Goal: Task Accomplishment & Management: Complete application form

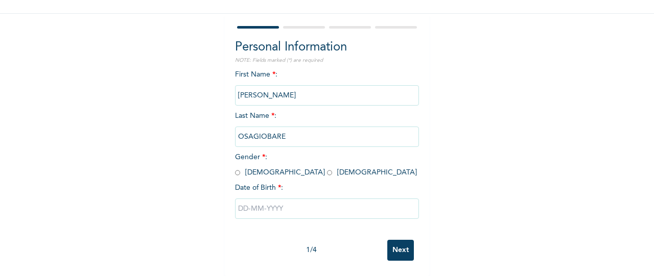
scroll to position [84, 0]
click at [235, 168] on input "radio" at bounding box center [237, 173] width 5 height 10
radio input "true"
click at [244, 203] on input "text" at bounding box center [327, 209] width 184 height 20
select select "8"
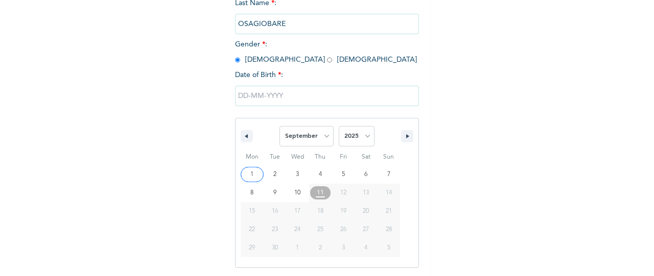
scroll to position [189, 0]
type input "[DATE]"
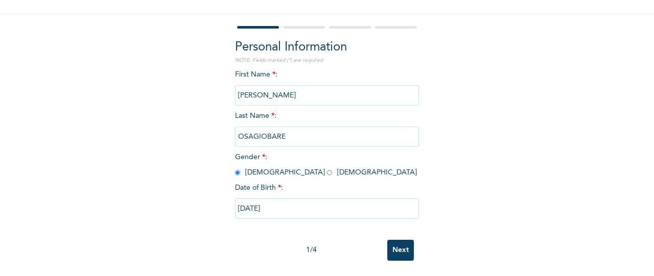
click at [247, 201] on input "[DATE]" at bounding box center [327, 209] width 184 height 20
select select "8"
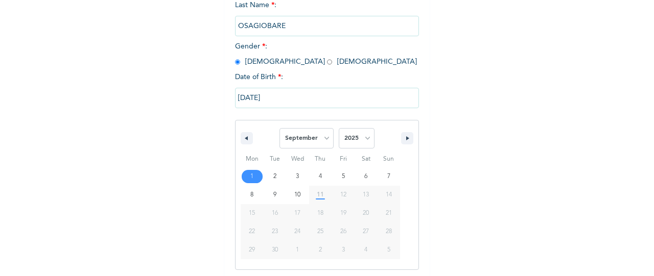
scroll to position [189, 0]
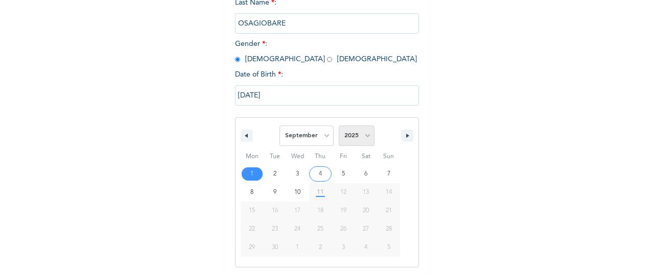
click at [368, 138] on select "2025 2024 2023 2022 2021 2020 2019 2018 2017 2016 2015 2014 2013 2012 2011 2010…" at bounding box center [357, 136] width 36 height 20
select select "1988"
click at [339, 127] on select "2025 2024 2023 2022 2021 2020 2019 2018 2017 2016 2015 2014 2013 2012 2011 2010…" at bounding box center [357, 136] width 36 height 20
click at [321, 138] on select "January February March April May June July August September October November De…" at bounding box center [306, 136] width 54 height 20
select select "10"
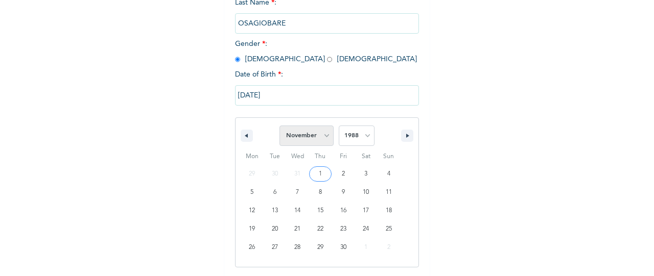
click at [279, 127] on select "January February March April May June July August September October November De…" at bounding box center [306, 136] width 54 height 20
type input "[DATE]"
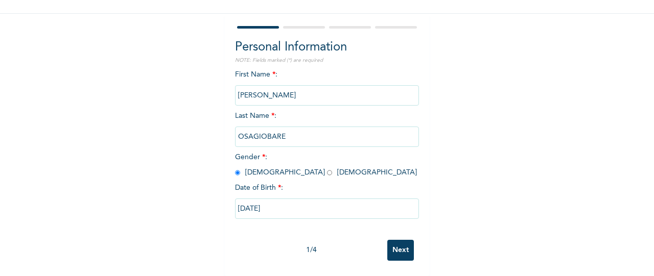
scroll to position [84, 0]
click at [401, 240] on input "Next" at bounding box center [400, 250] width 27 height 21
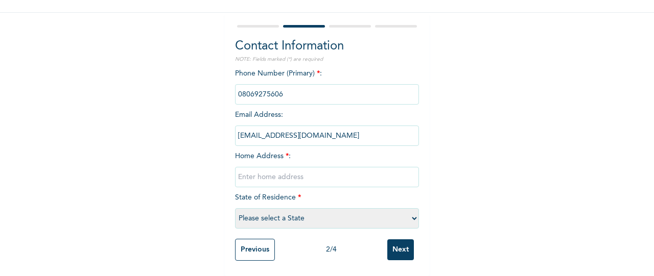
click at [274, 169] on input "text" at bounding box center [327, 177] width 184 height 20
drag, startPoint x: 309, startPoint y: 173, endPoint x: 297, endPoint y: 170, distance: 12.3
click at [297, 170] on input "[STREET_ADDRESS]" at bounding box center [327, 177] width 184 height 20
type input "[STREET_ADDRESS]"
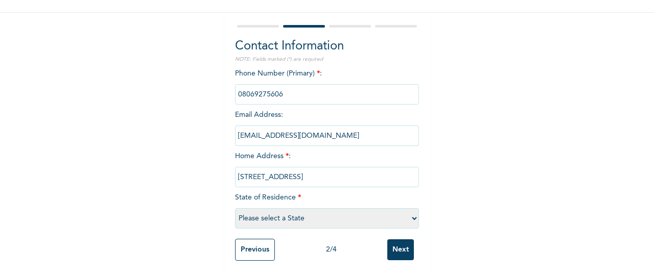
click at [323, 208] on select "Please select a State [PERSON_NAME] (FCT) [PERSON_NAME] Ibom [GEOGRAPHIC_DATA] …" at bounding box center [327, 218] width 184 height 20
select select "25"
click at [235, 208] on select "Please select a State [PERSON_NAME] (FCT) [PERSON_NAME] Ibom [GEOGRAPHIC_DATA] …" at bounding box center [327, 218] width 184 height 20
click at [401, 244] on input "Next" at bounding box center [400, 250] width 27 height 21
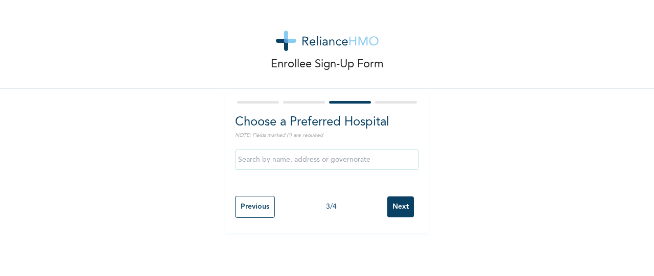
click at [405, 202] on input "Next" at bounding box center [400, 207] width 27 height 21
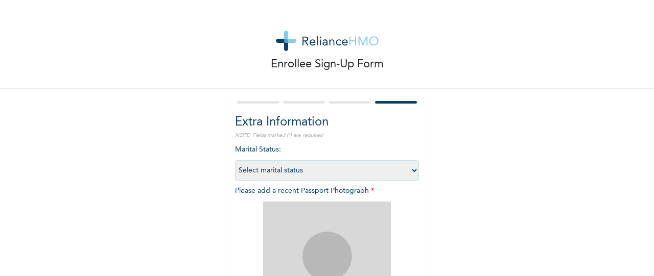
click at [365, 171] on select "Select marital status [DEMOGRAPHIC_DATA] Married [DEMOGRAPHIC_DATA] Widow/[DEMO…" at bounding box center [327, 170] width 184 height 20
click at [235, 160] on select "Select marital status [DEMOGRAPHIC_DATA] Married [DEMOGRAPHIC_DATA] Widow/[DEMO…" at bounding box center [327, 170] width 184 height 20
click at [401, 170] on select "Select marital status [DEMOGRAPHIC_DATA] Married [DEMOGRAPHIC_DATA] Widow/[DEMO…" at bounding box center [327, 170] width 184 height 20
select select "1"
click at [235, 160] on select "Select marital status [DEMOGRAPHIC_DATA] Married [DEMOGRAPHIC_DATA] Widow/[DEMO…" at bounding box center [327, 170] width 184 height 20
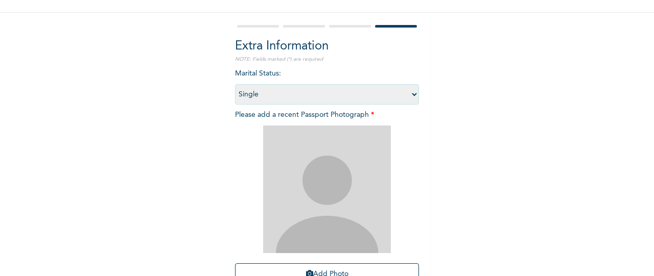
scroll to position [78, 0]
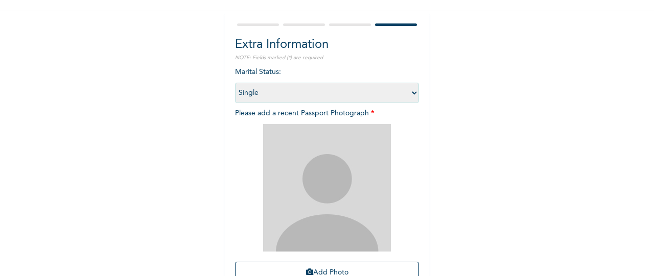
click at [340, 218] on img at bounding box center [327, 188] width 128 height 128
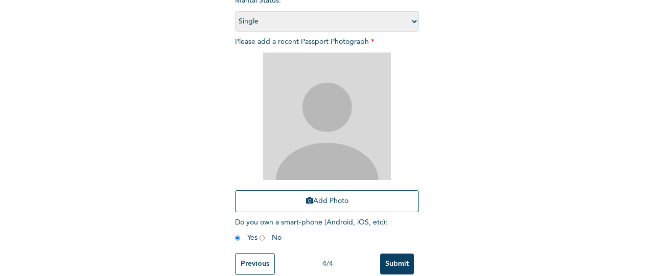
scroll to position [150, 0]
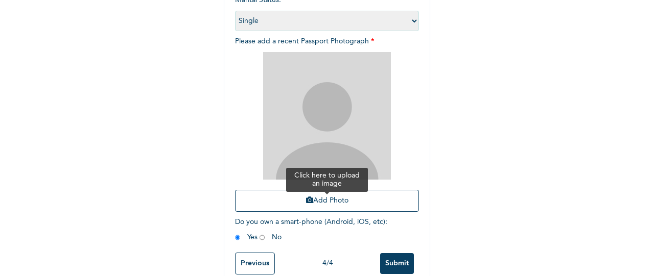
click at [332, 203] on button "Add Photo" at bounding box center [327, 201] width 184 height 22
click at [235, 65] on div "Add Photo" at bounding box center [327, 132] width 184 height 170
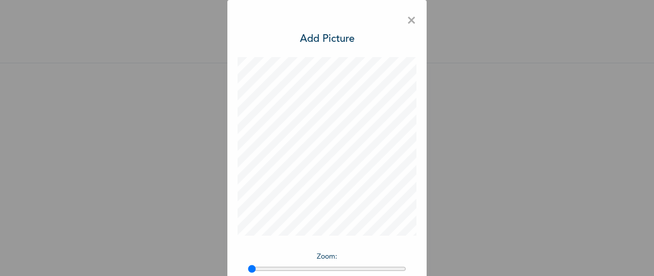
scroll to position [34, 0]
drag, startPoint x: 249, startPoint y: 267, endPoint x: 286, endPoint y: 269, distance: 36.3
click at [286, 269] on input "range" at bounding box center [327, 269] width 158 height 8
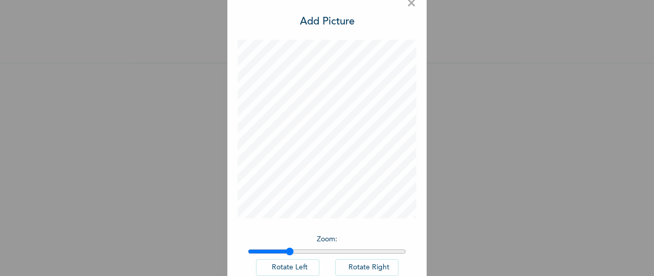
scroll to position [19, 0]
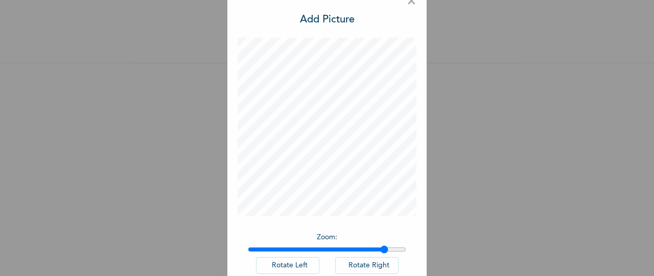
drag, startPoint x: 284, startPoint y: 249, endPoint x: 381, endPoint y: 231, distance: 98.1
type input "1.88"
click at [381, 246] on input "range" at bounding box center [327, 250] width 158 height 8
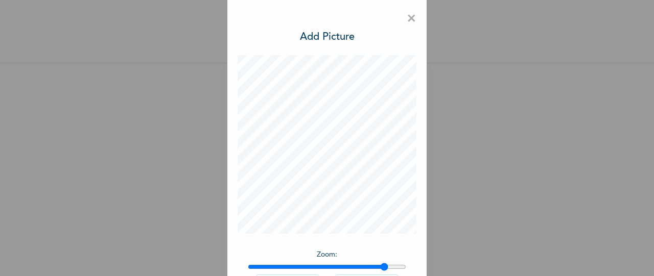
scroll to position [0, 0]
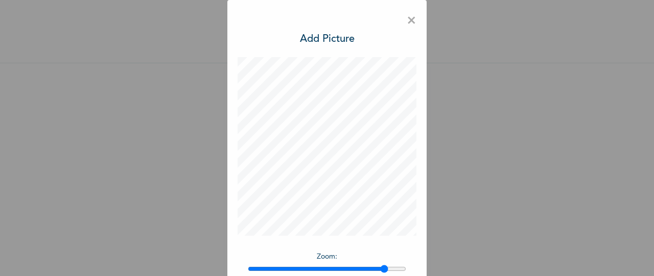
click at [407, 15] on span "×" at bounding box center [412, 20] width 10 height 21
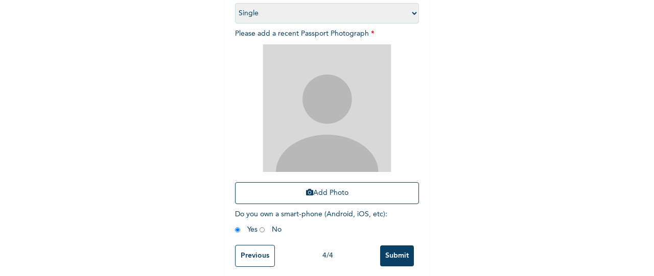
scroll to position [159, 0]
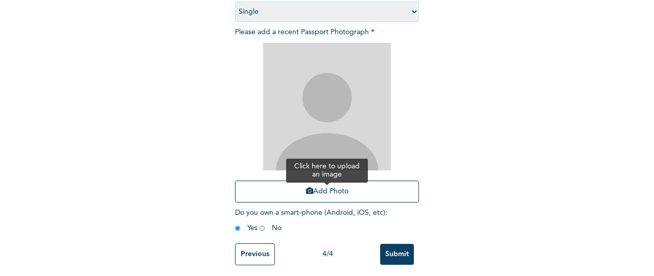
click at [344, 187] on button "Add Photo" at bounding box center [327, 192] width 184 height 22
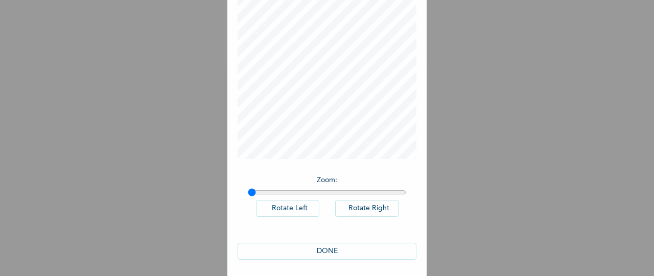
scroll to position [80, 0]
click at [345, 247] on button "DONE" at bounding box center [327, 248] width 179 height 17
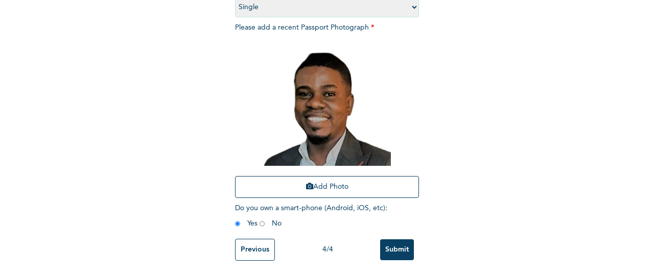
scroll to position [172, 0]
click at [392, 245] on input "Submit" at bounding box center [397, 250] width 34 height 21
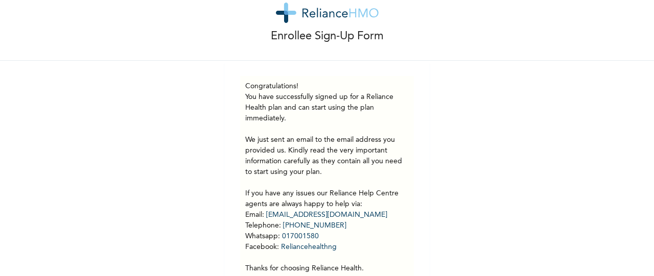
scroll to position [0, 0]
